Goal: Navigation & Orientation: Go to known website

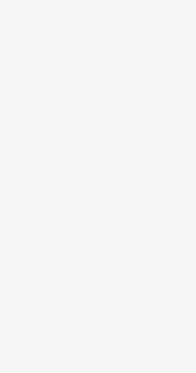
click at [185, 119] on body at bounding box center [98, 186] width 196 height 373
click at [176, 168] on body at bounding box center [98, 186] width 196 height 373
